Goal: Task Accomplishment & Management: Manage account settings

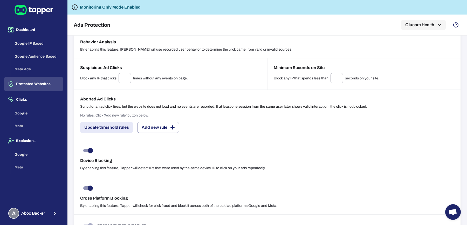
scroll to position [374, 0]
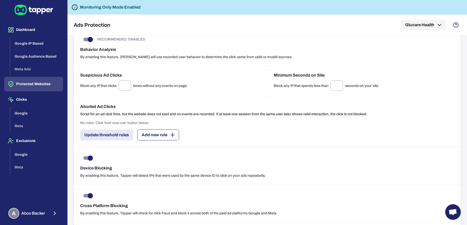
click at [151, 136] on button "Add new rule" at bounding box center [158, 135] width 42 height 11
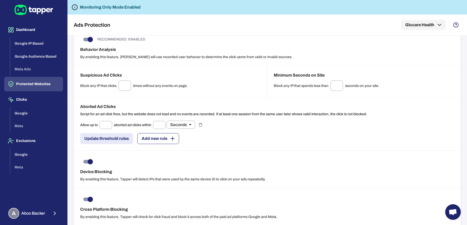
click at [151, 136] on button "Add new rule" at bounding box center [158, 138] width 42 height 11
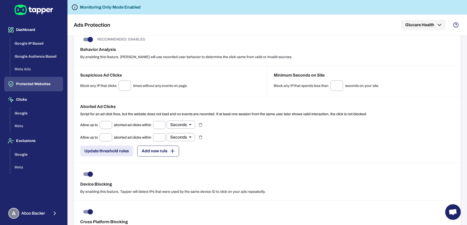
click at [151, 136] on div "Allow up to ​ aborted ad clicks within ​ Seconds * ​" at bounding box center [137, 137] width 115 height 8
click at [151, 146] on button "Add new rule" at bounding box center [158, 151] width 42 height 11
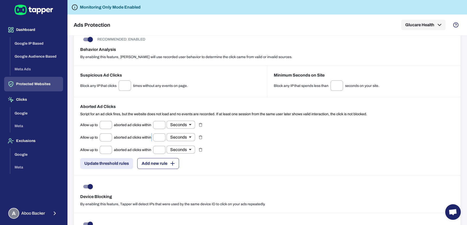
click at [152, 158] on button "Add new rule" at bounding box center [158, 163] width 42 height 11
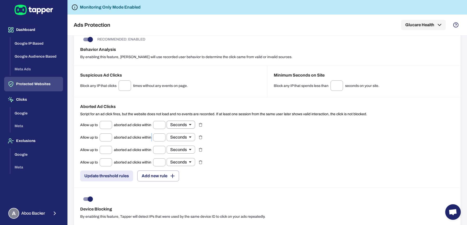
click at [180, 125] on body "Dashboard Google IP Based Google Audience Based Meta Ads Protected Websites Cli…" at bounding box center [233, 112] width 467 height 225
click at [179, 156] on li "Days" at bounding box center [181, 158] width 29 height 8
type input "*****"
click at [181, 137] on body "Dashboard Google IP Based Google Audience Based Meta Ads Protected Websites Cli…" at bounding box center [233, 112] width 467 height 225
click at [180, 169] on li "Days" at bounding box center [181, 170] width 29 height 8
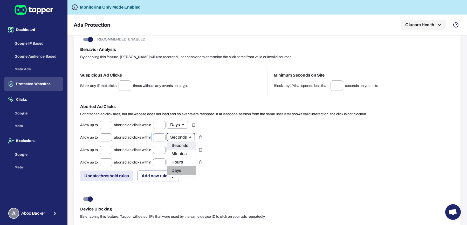
type input "*****"
click at [182, 150] on body "Dashboard Google IP Based Google Audience Based Meta Ads Protected Websites Cli…" at bounding box center [233, 112] width 467 height 225
click at [179, 182] on li "Days" at bounding box center [181, 183] width 29 height 8
type input "*****"
click at [184, 161] on body "Dashboard Google IP Based Google Audience Based Meta Ads Protected Websites Cli…" at bounding box center [233, 112] width 467 height 225
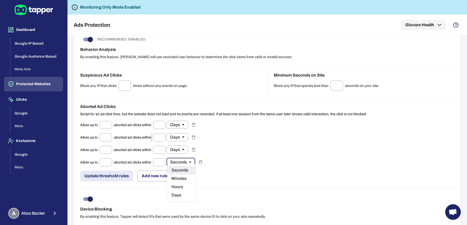
click at [179, 194] on li "Days" at bounding box center [181, 195] width 29 height 8
type input "*****"
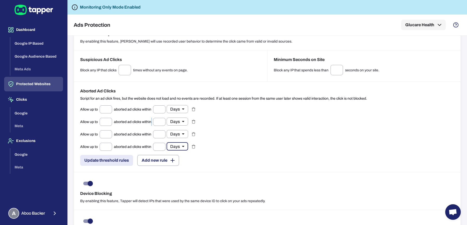
scroll to position [391, 0]
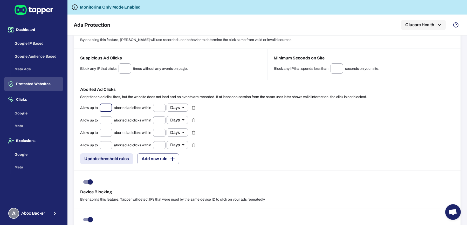
click at [108, 109] on input "text" at bounding box center [106, 108] width 12 height 8
type input "*"
click at [101, 120] on input "text" at bounding box center [106, 120] width 12 height 8
click at [105, 116] on input "text" at bounding box center [106, 120] width 12 height 8
type input "*"
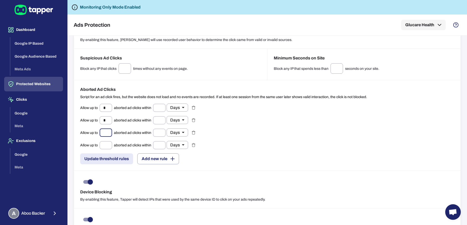
click at [108, 131] on input "text" at bounding box center [106, 133] width 12 height 8
type input "*"
click at [106, 144] on input "text" at bounding box center [106, 145] width 12 height 8
type input "**"
click at [158, 105] on input "text" at bounding box center [159, 108] width 12 height 8
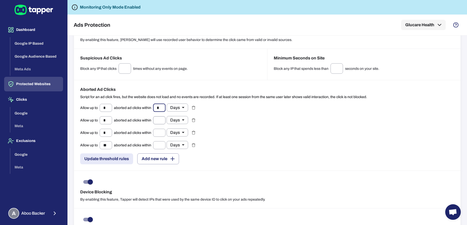
type input "*"
click at [161, 118] on input "text" at bounding box center [159, 120] width 12 height 8
type input "*"
click at [159, 129] on input "text" at bounding box center [159, 133] width 12 height 8
type input "**"
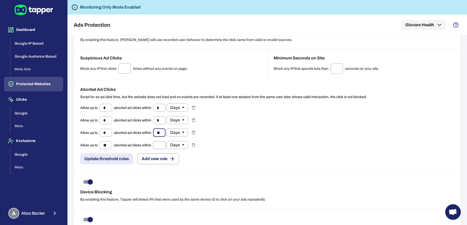
click at [158, 141] on input "text" at bounding box center [159, 145] width 12 height 8
type input "**"
click at [105, 154] on button "Update threshold rules" at bounding box center [106, 158] width 53 height 11
click at [135, 177] on div "Device Blocking By enabling this feature, Tapper will detect IPs that were used…" at bounding box center [267, 190] width 387 height 38
click at [27, 31] on button "Dashboard" at bounding box center [33, 30] width 59 height 15
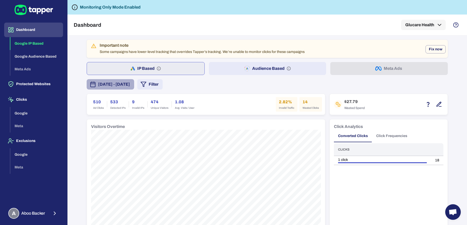
click at [134, 80] on button "[DATE] - [DATE]" at bounding box center [110, 84] width 47 height 10
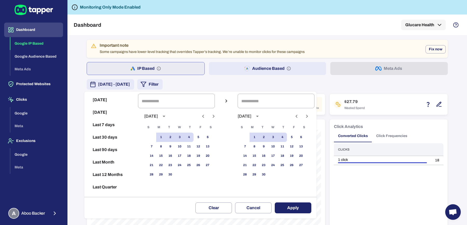
click at [205, 115] on icon "Previous month" at bounding box center [203, 116] width 6 height 6
click at [216, 115] on icon "Next month" at bounding box center [213, 116] width 6 height 6
